Goal: Transaction & Acquisition: Purchase product/service

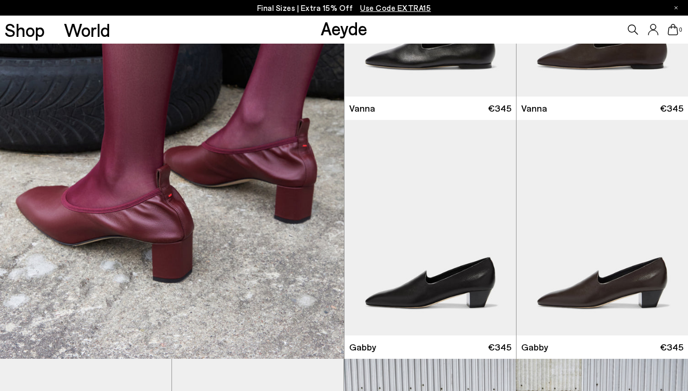
scroll to position [3729, 0]
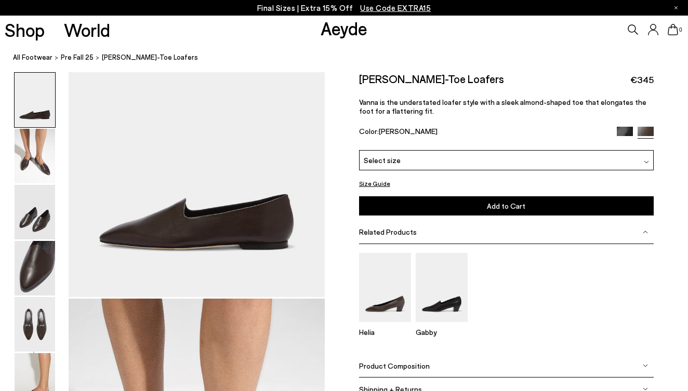
scroll to position [95, 0]
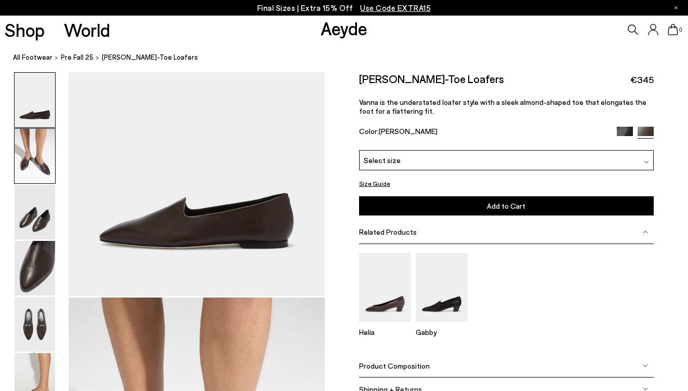
click at [33, 174] on img at bounding box center [35, 156] width 41 height 55
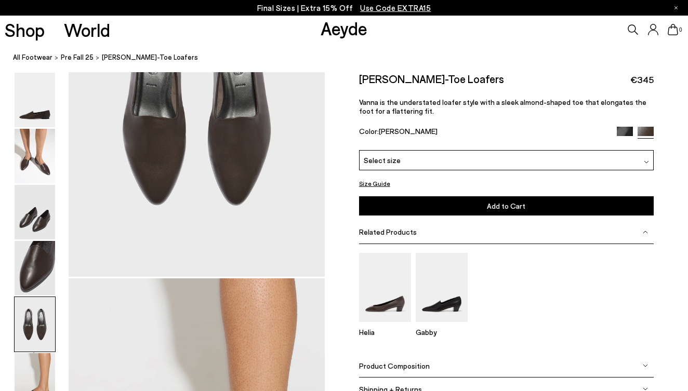
scroll to position [1486, 0]
click at [480, 159] on div "Select size" at bounding box center [506, 160] width 295 height 20
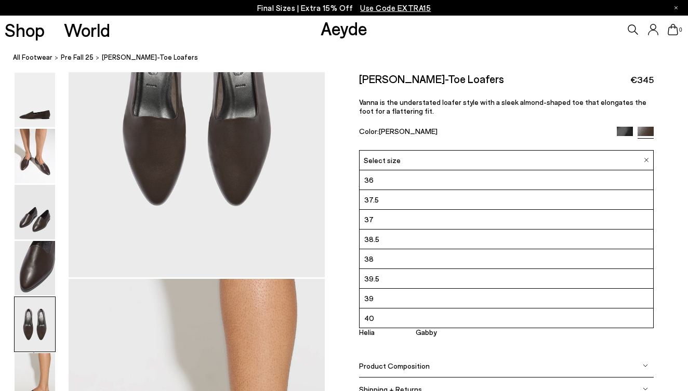
click at [432, 323] on li "40" at bounding box center [507, 319] width 294 height 20
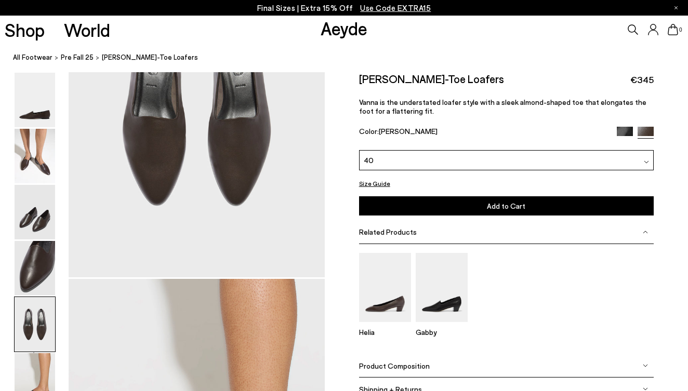
click at [526, 205] on button "Add to Cart Select a Size First" at bounding box center [506, 205] width 295 height 19
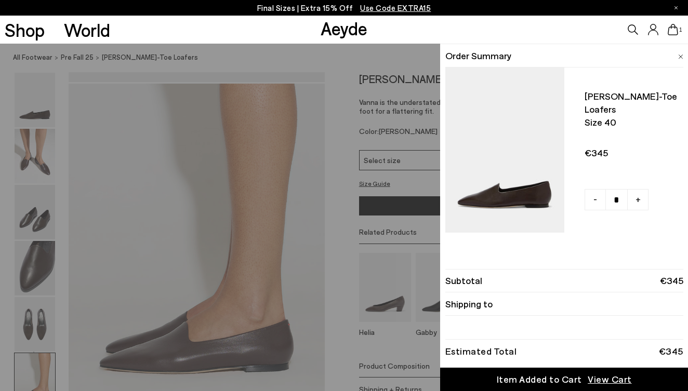
scroll to position [1702, 0]
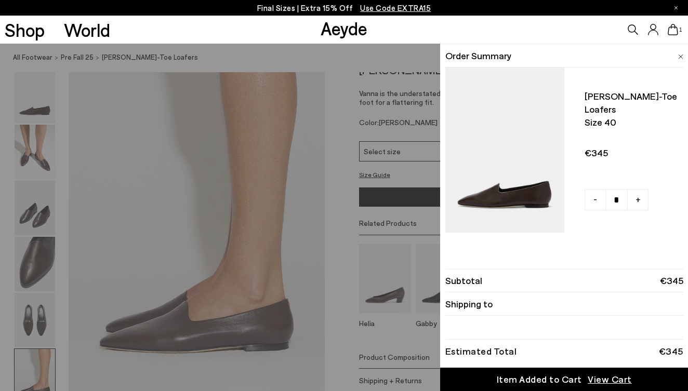
click at [607, 381] on span "View Cart" at bounding box center [610, 379] width 44 height 13
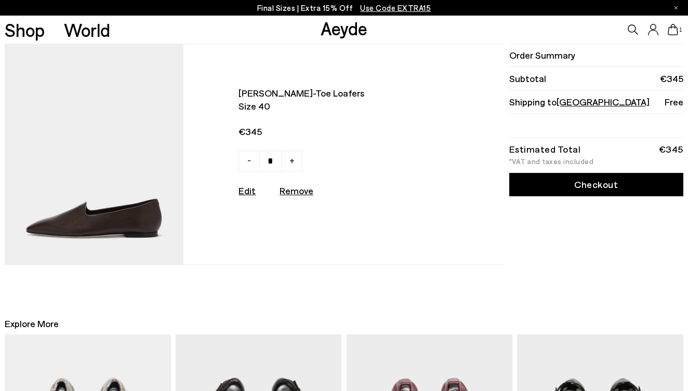
click at [593, 182] on link "Checkout" at bounding box center [596, 184] width 174 height 23
click at [111, 213] on img at bounding box center [94, 154] width 179 height 220
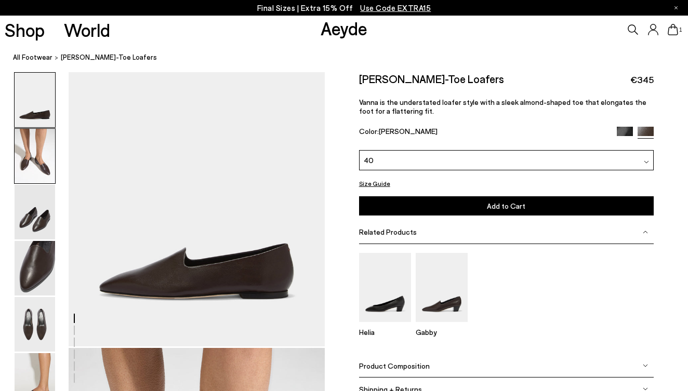
click at [35, 160] on img at bounding box center [35, 156] width 41 height 55
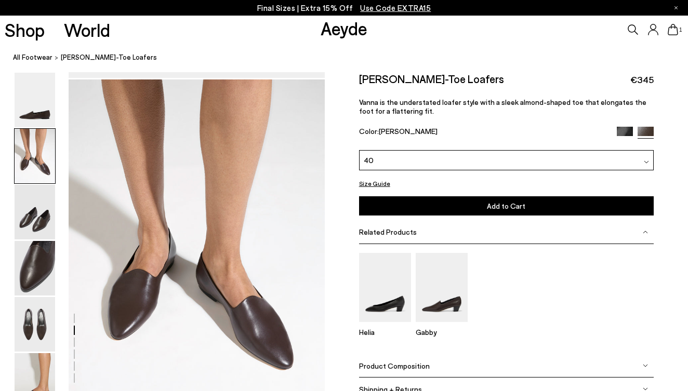
scroll to position [321, 0]
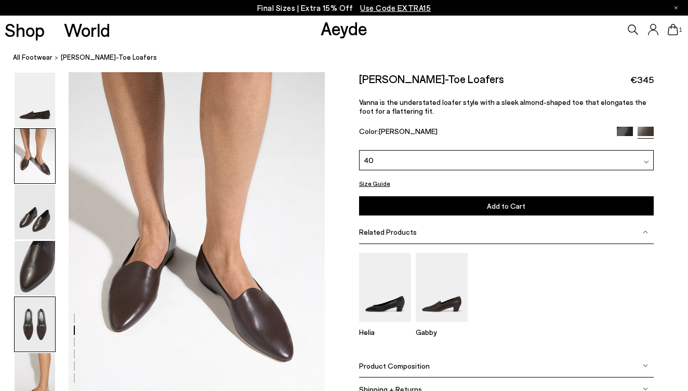
click at [31, 317] on img at bounding box center [35, 324] width 41 height 55
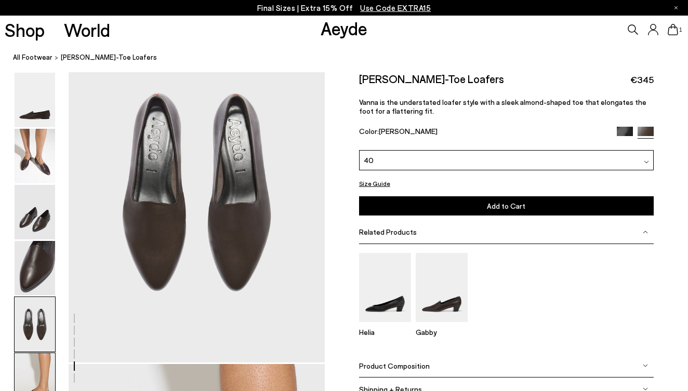
click at [38, 381] on img at bounding box center [35, 380] width 41 height 55
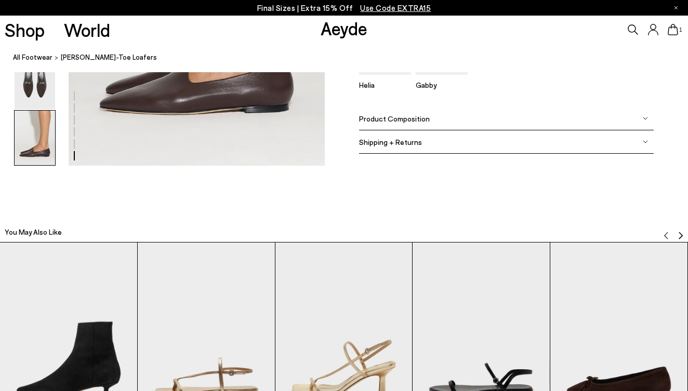
scroll to position [1938, 0]
